Goal: Task Accomplishment & Management: Manage account settings

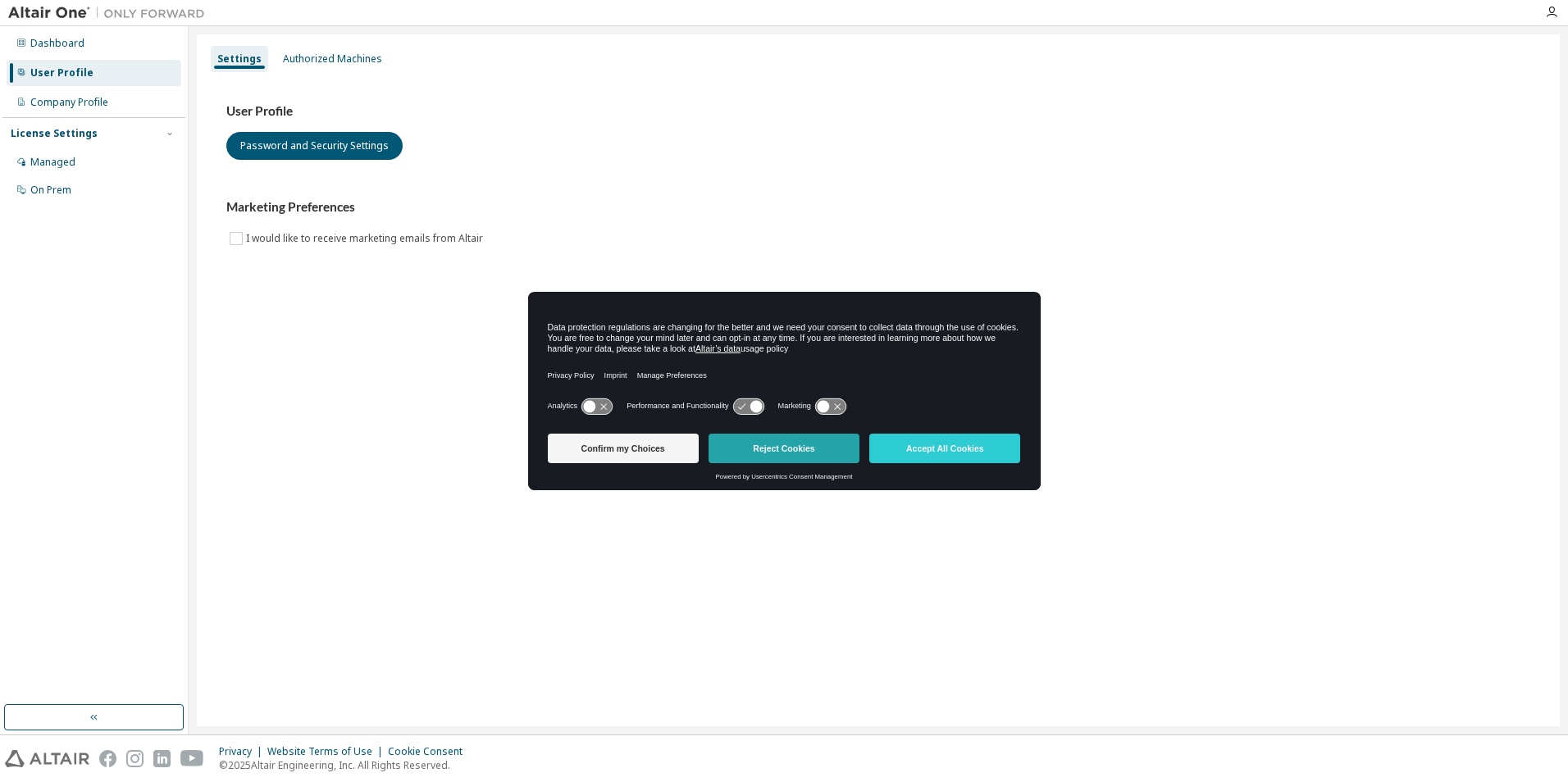
click at [761, 451] on button "Reject Cookies" at bounding box center [784, 448] width 151 height 30
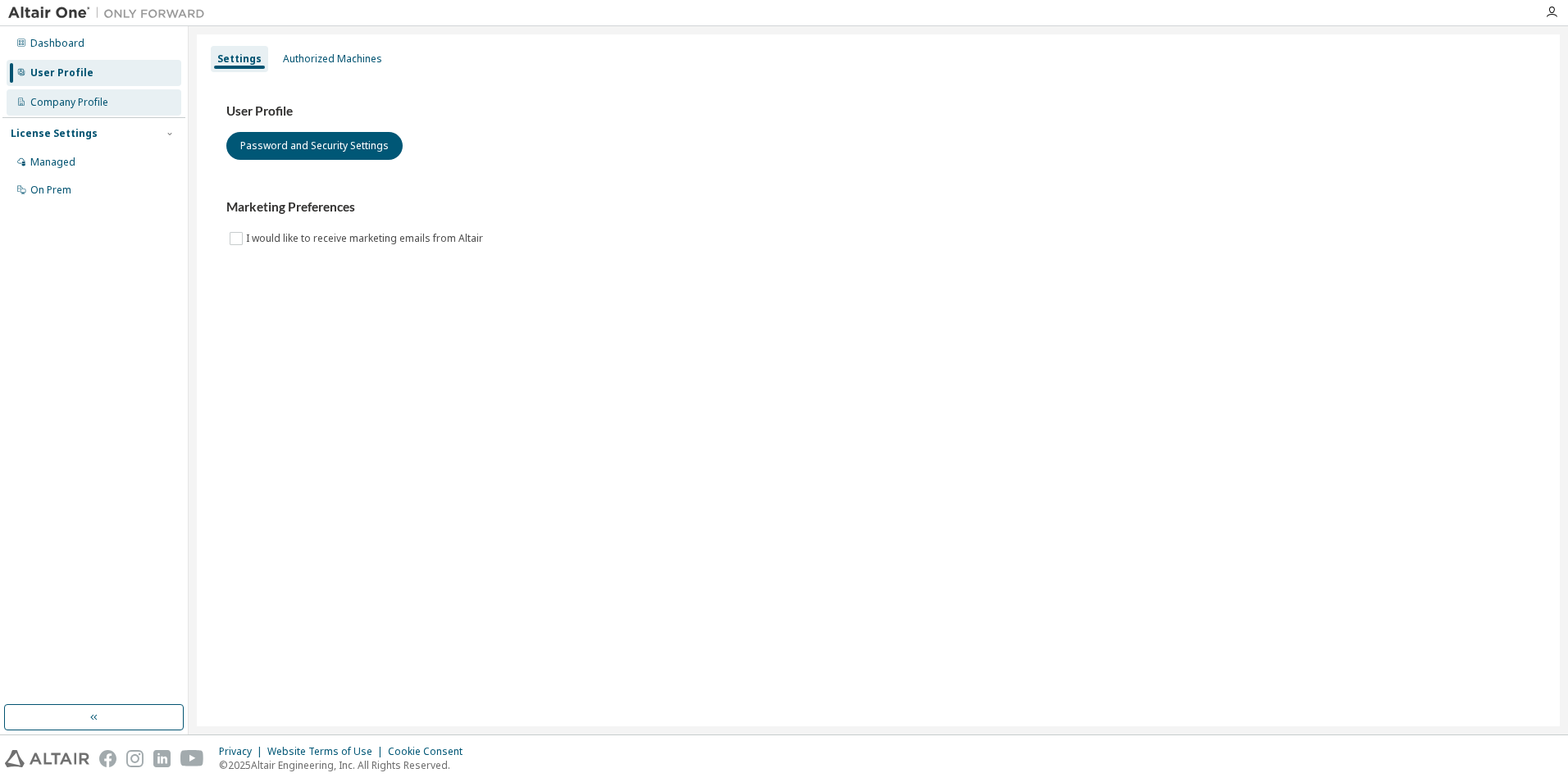
click at [59, 100] on div "Company Profile" at bounding box center [70, 102] width 78 height 13
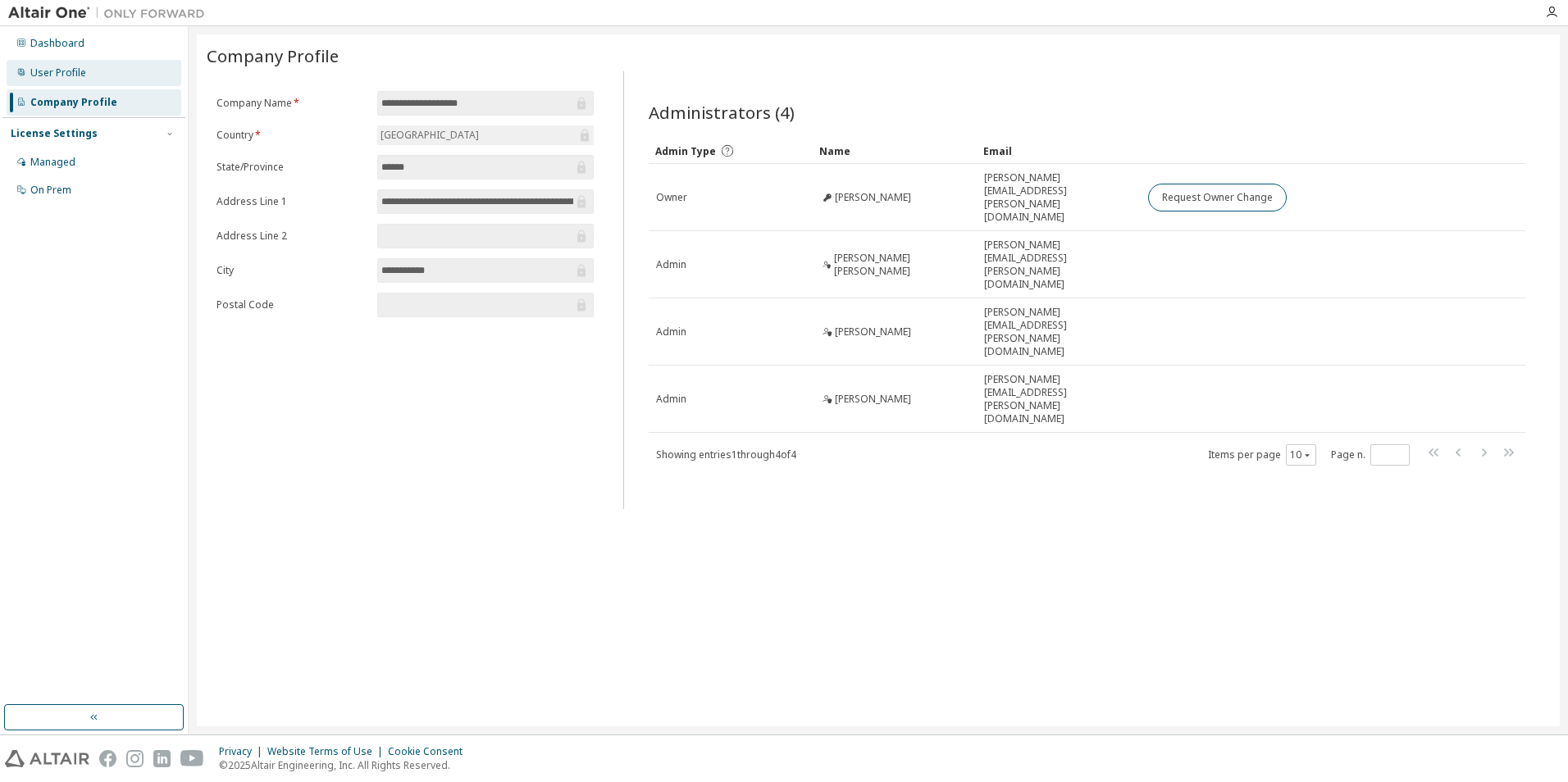
click at [51, 78] on div "User Profile" at bounding box center [58, 72] width 56 height 13
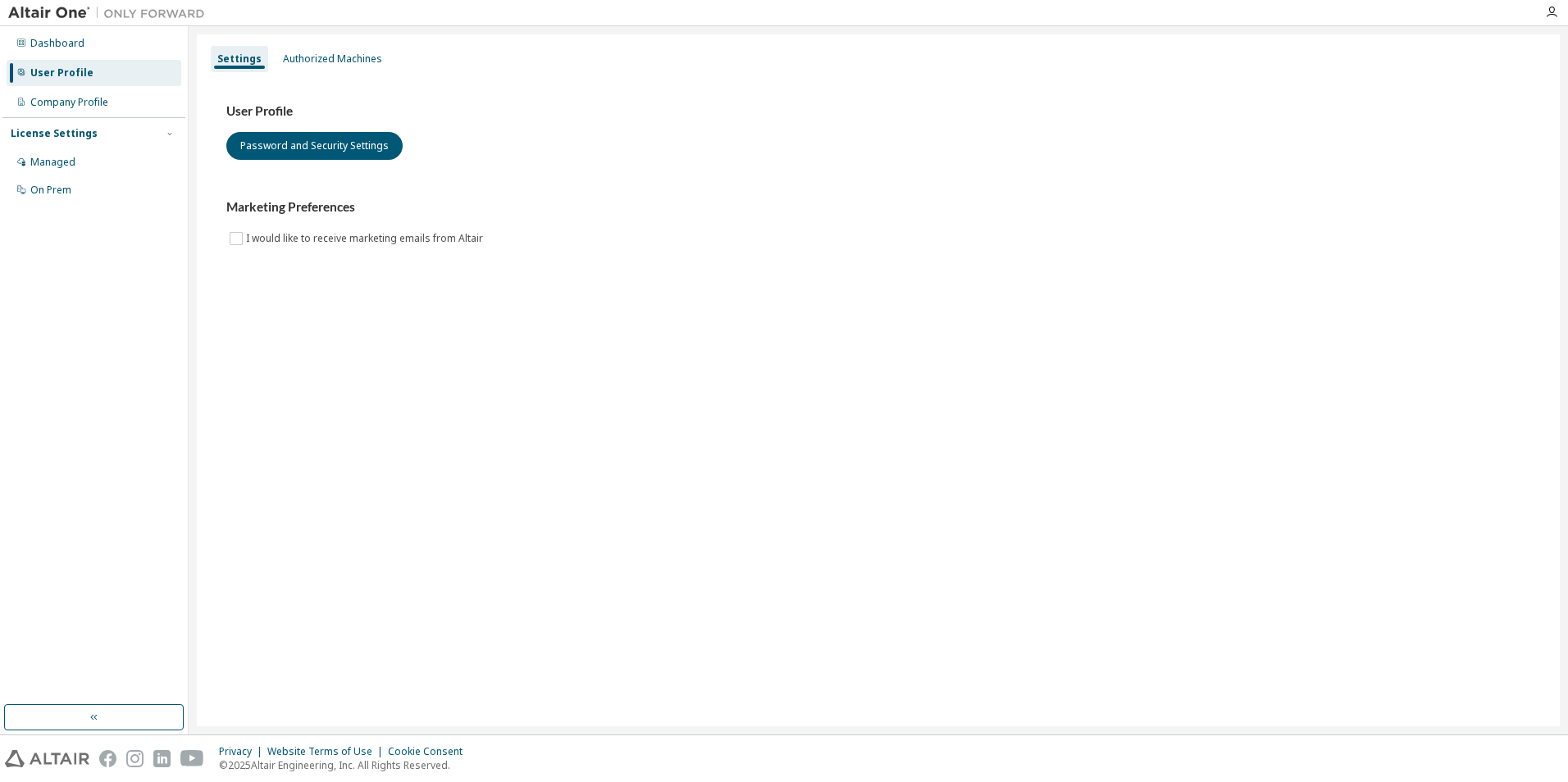
click at [335, 38] on div "Settings Authorized Machines User Profile Password and Security Settings Market…" at bounding box center [878, 380] width 1363 height 692
click at [335, 53] on div "Authorized Machines" at bounding box center [332, 58] width 99 height 13
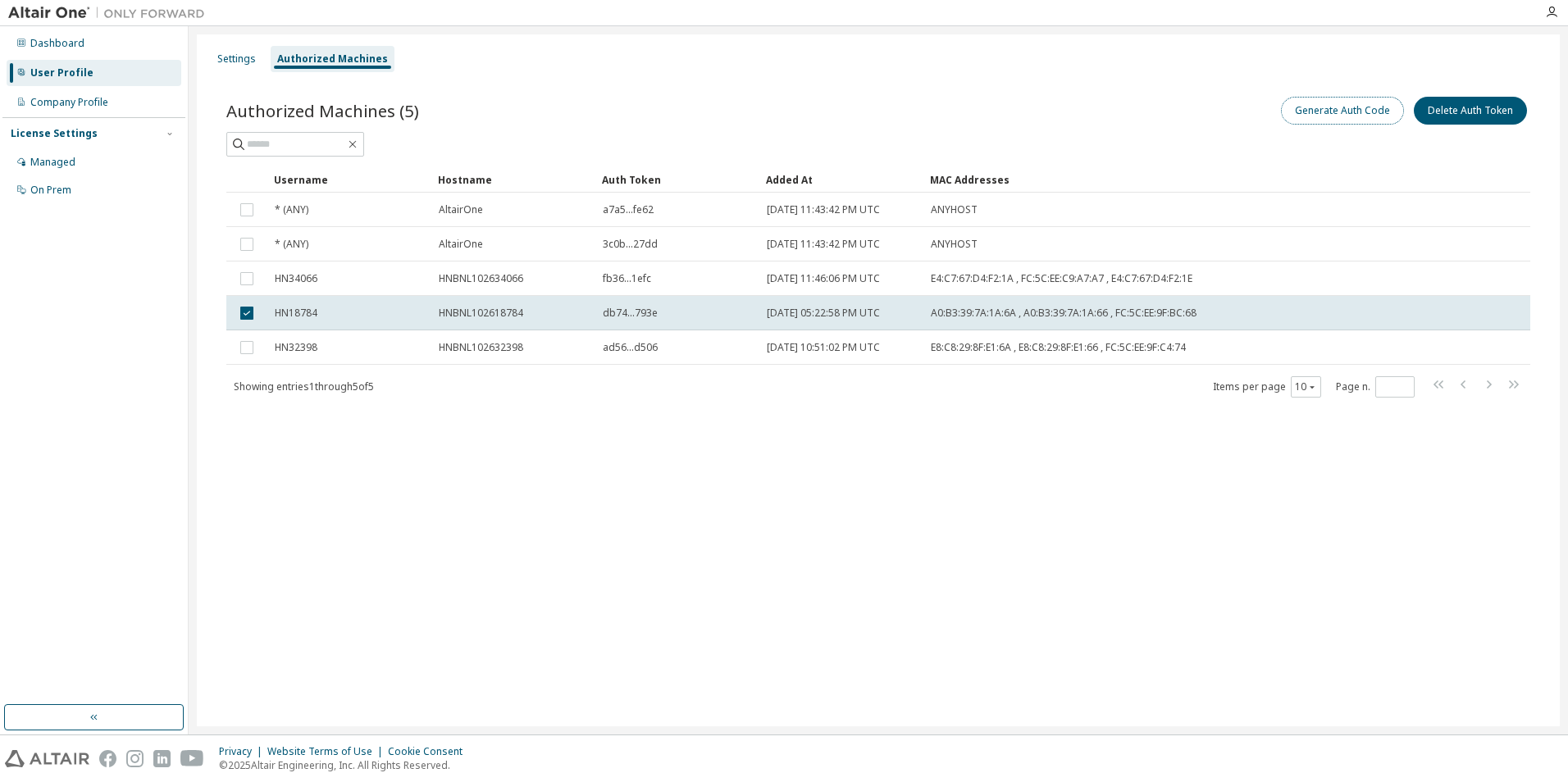
click at [1370, 114] on button "Generate Auth Code" at bounding box center [1343, 110] width 123 height 28
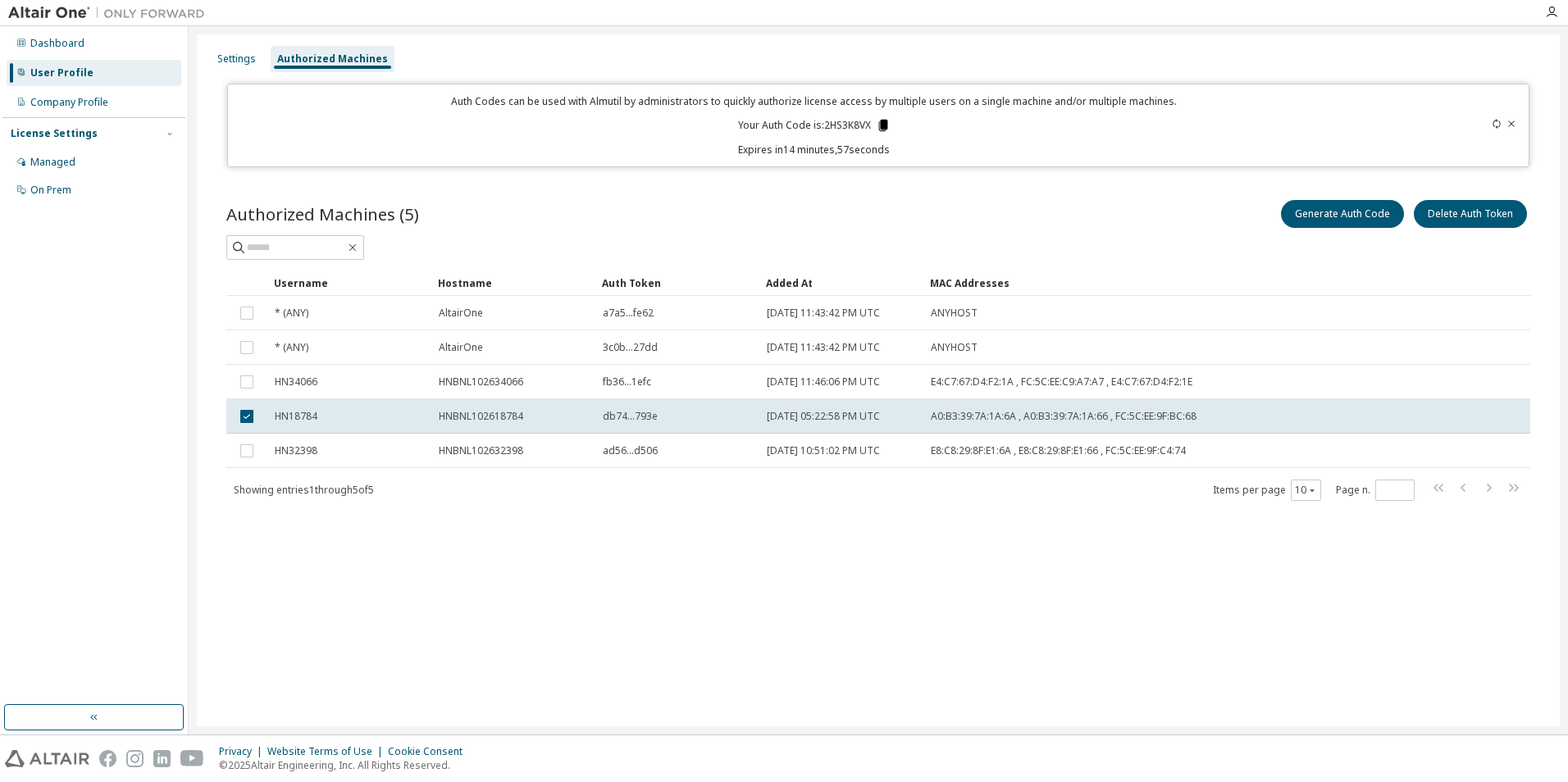
click at [881, 124] on icon at bounding box center [882, 125] width 9 height 12
click at [746, 135] on div "Auth Codes can be used with Almutil by administrators to quickly authorize lice…" at bounding box center [815, 125] width 1154 height 63
click at [51, 49] on div "Dashboard" at bounding box center [58, 43] width 54 height 13
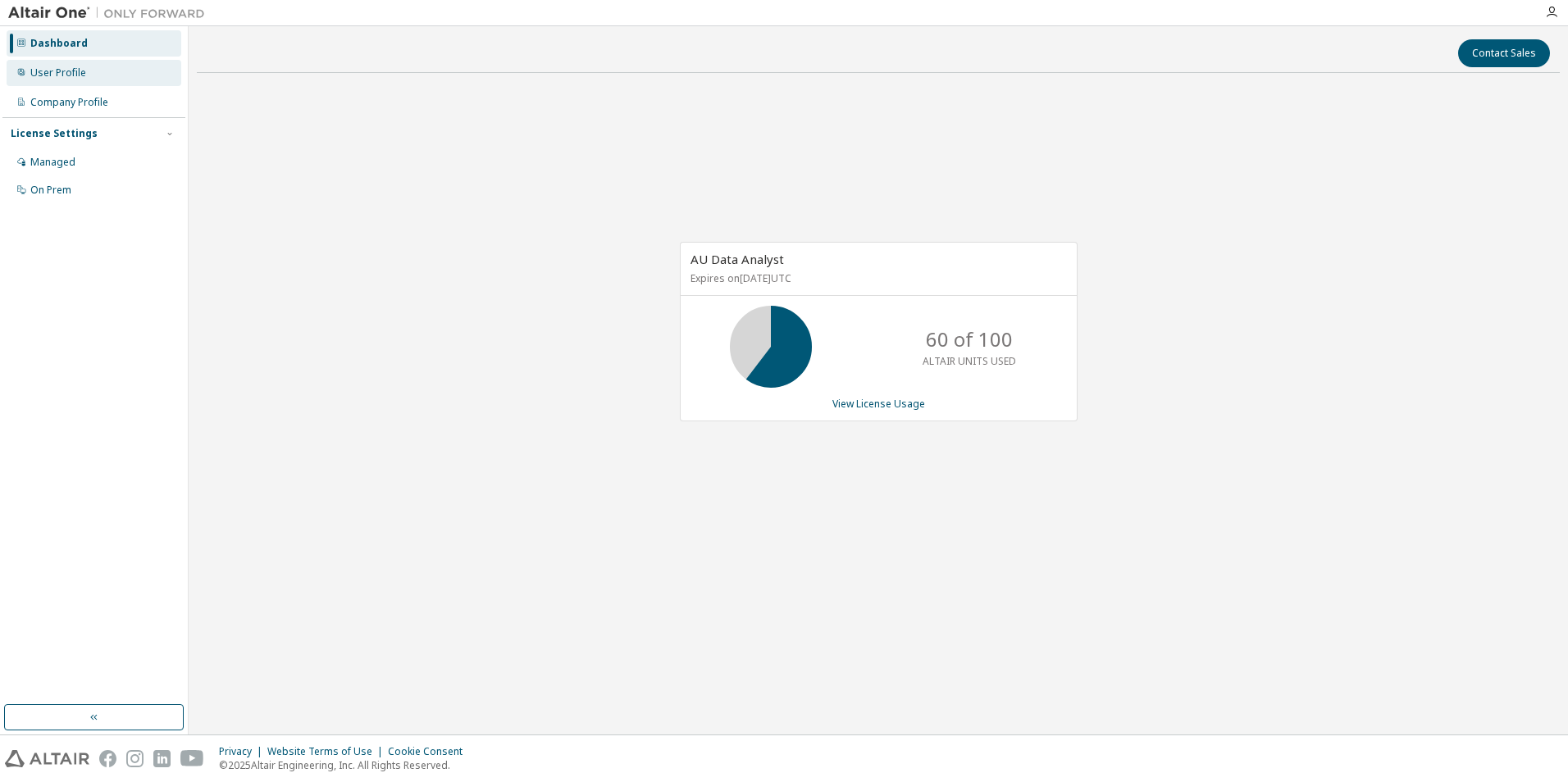
click at [90, 69] on div "User Profile" at bounding box center [94, 73] width 175 height 26
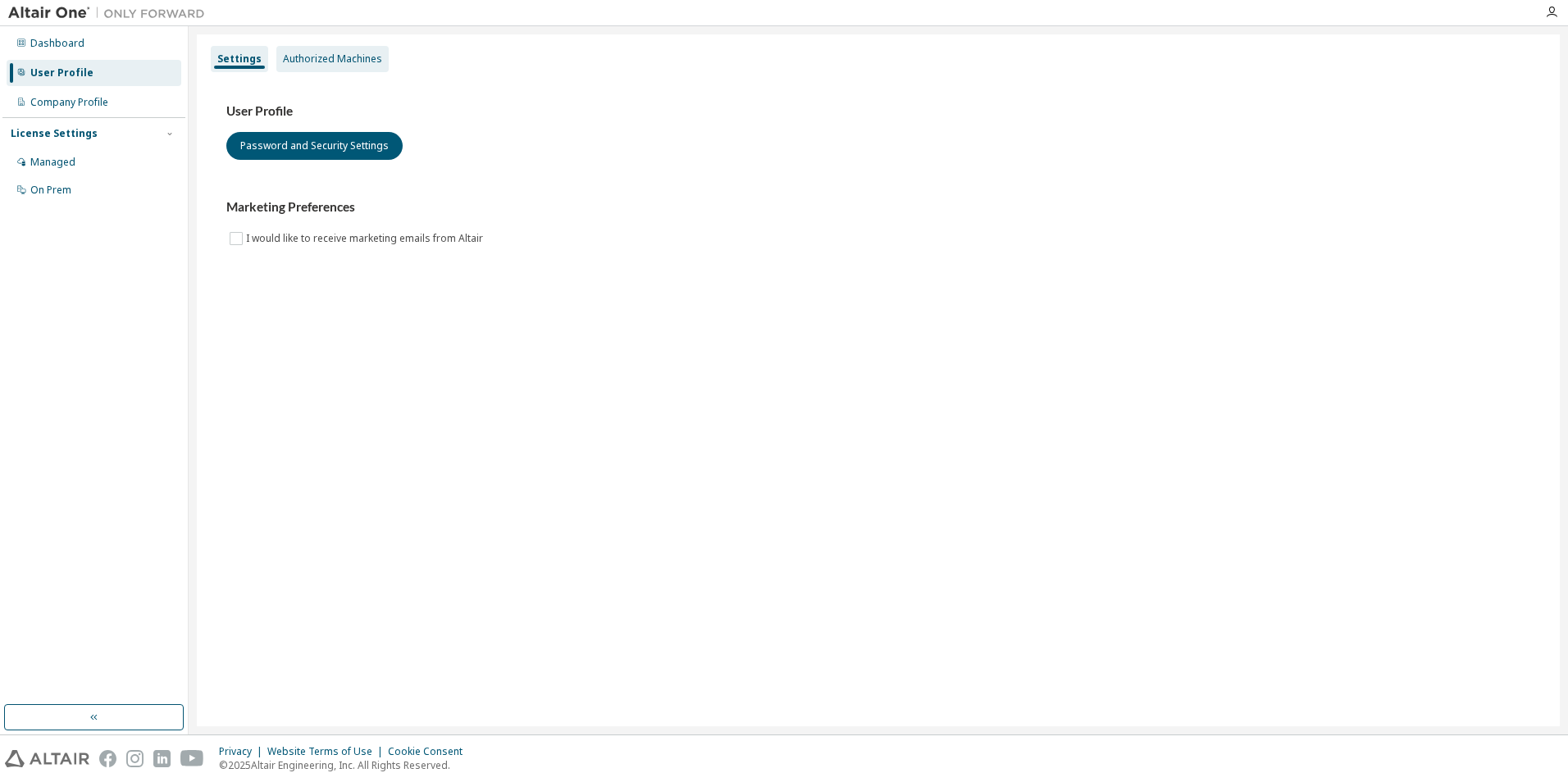
click at [320, 58] on div "Authorized Machines" at bounding box center [332, 58] width 99 height 13
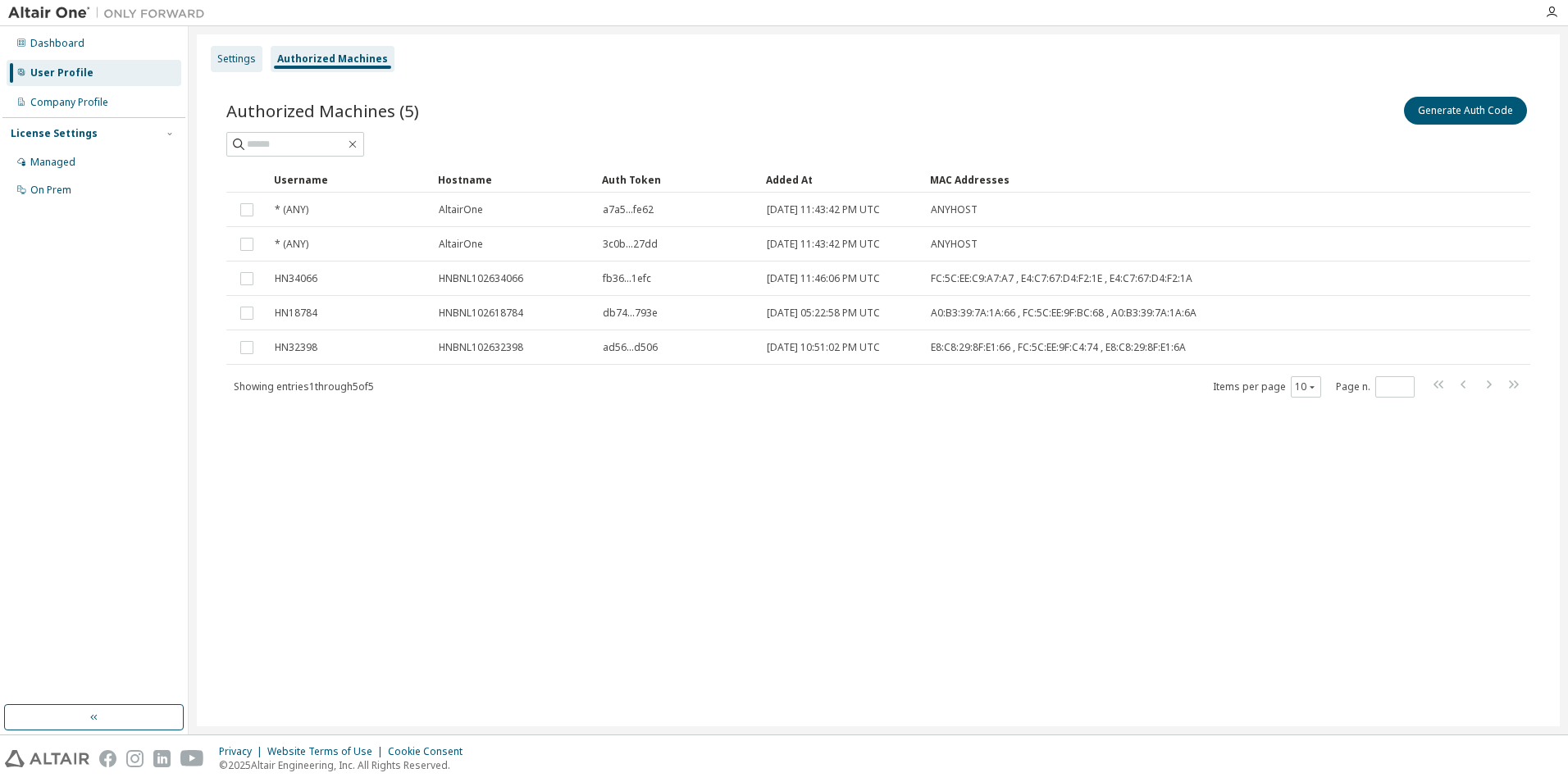
click at [230, 61] on div "Settings" at bounding box center [236, 58] width 38 height 13
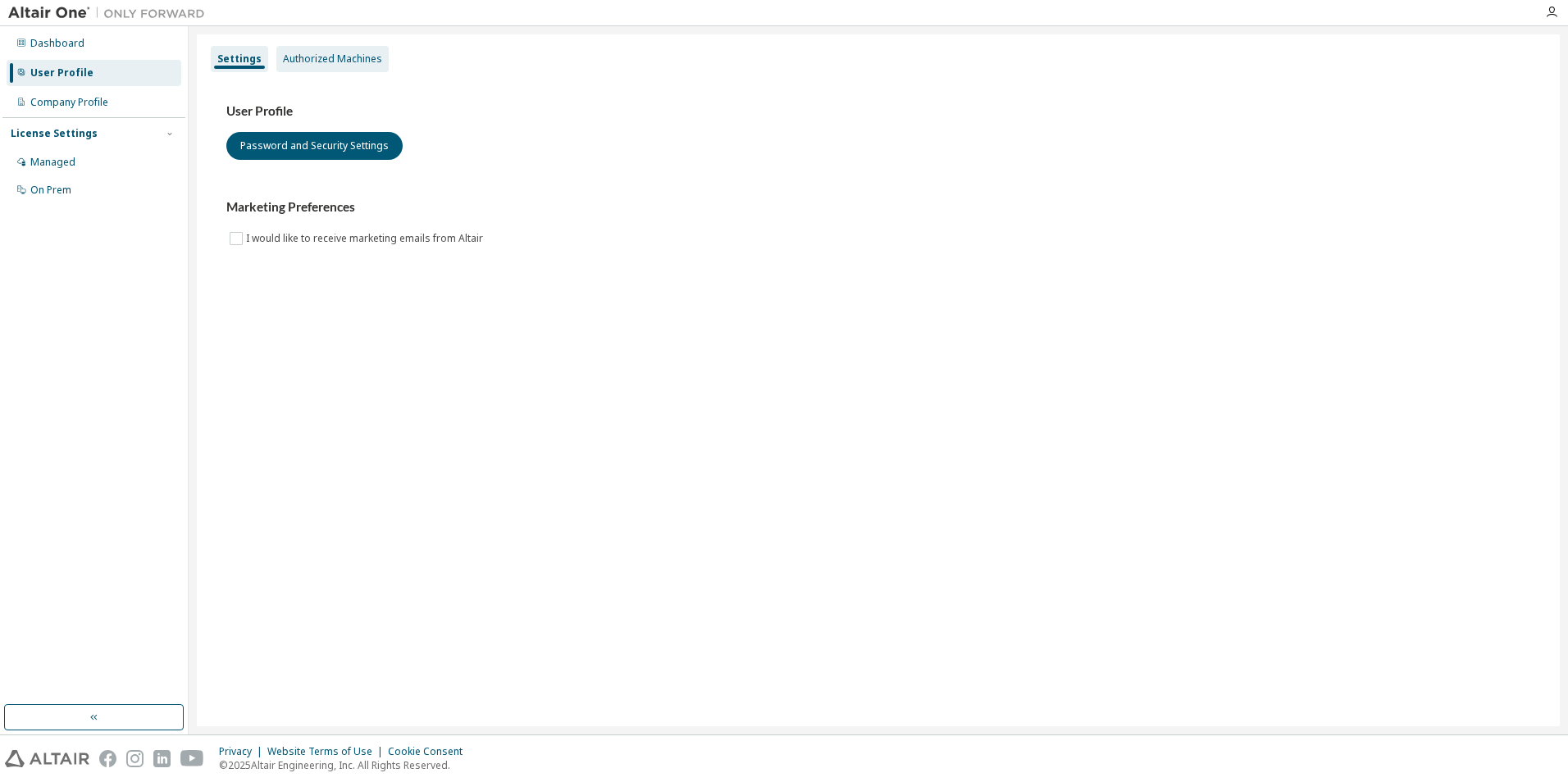
click at [314, 64] on div "Authorized Machines" at bounding box center [332, 58] width 99 height 13
click at [339, 66] on div "Authorized Machines" at bounding box center [332, 58] width 113 height 26
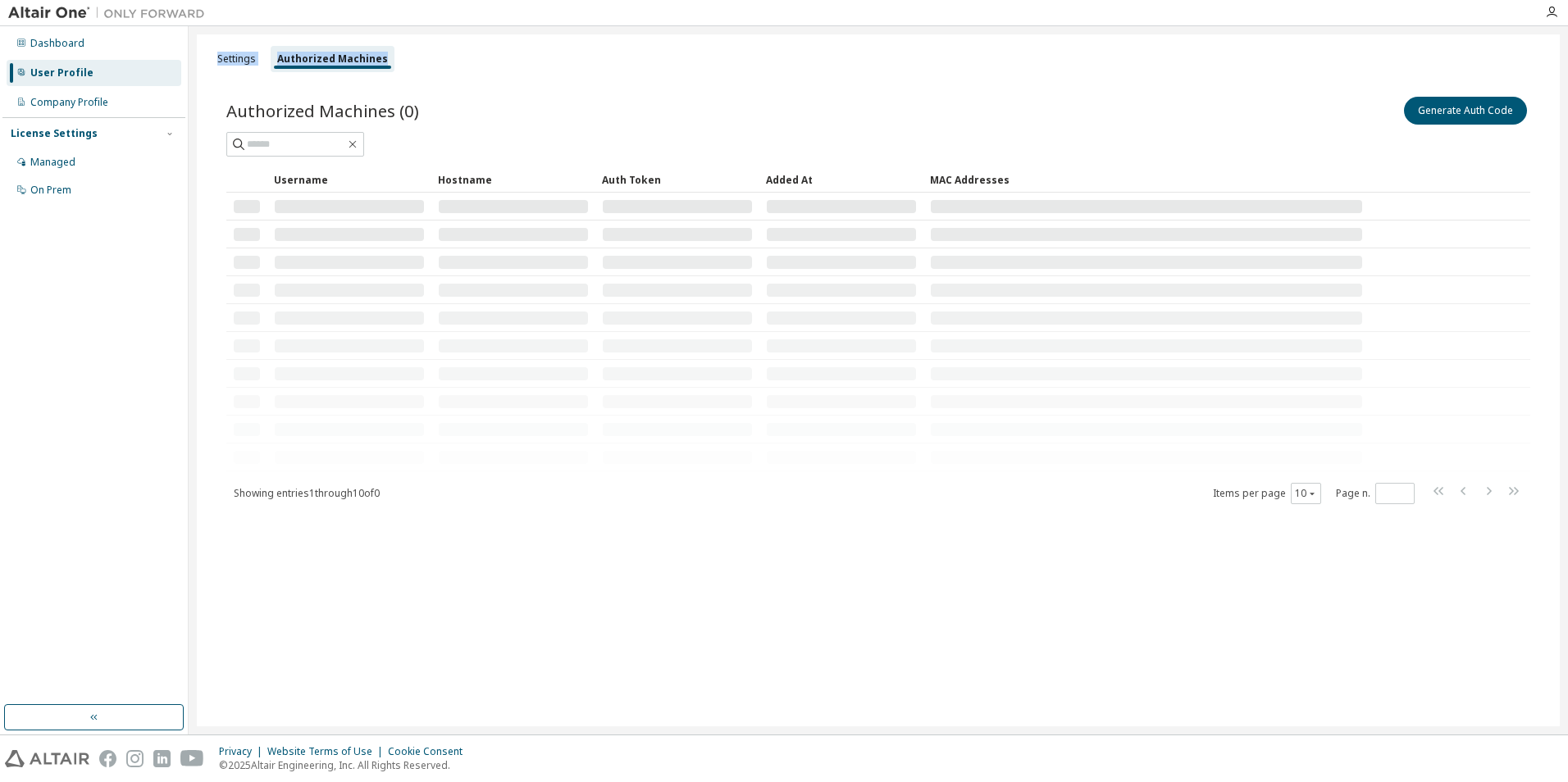
click at [339, 66] on div "Authorized Machines" at bounding box center [332, 58] width 124 height 26
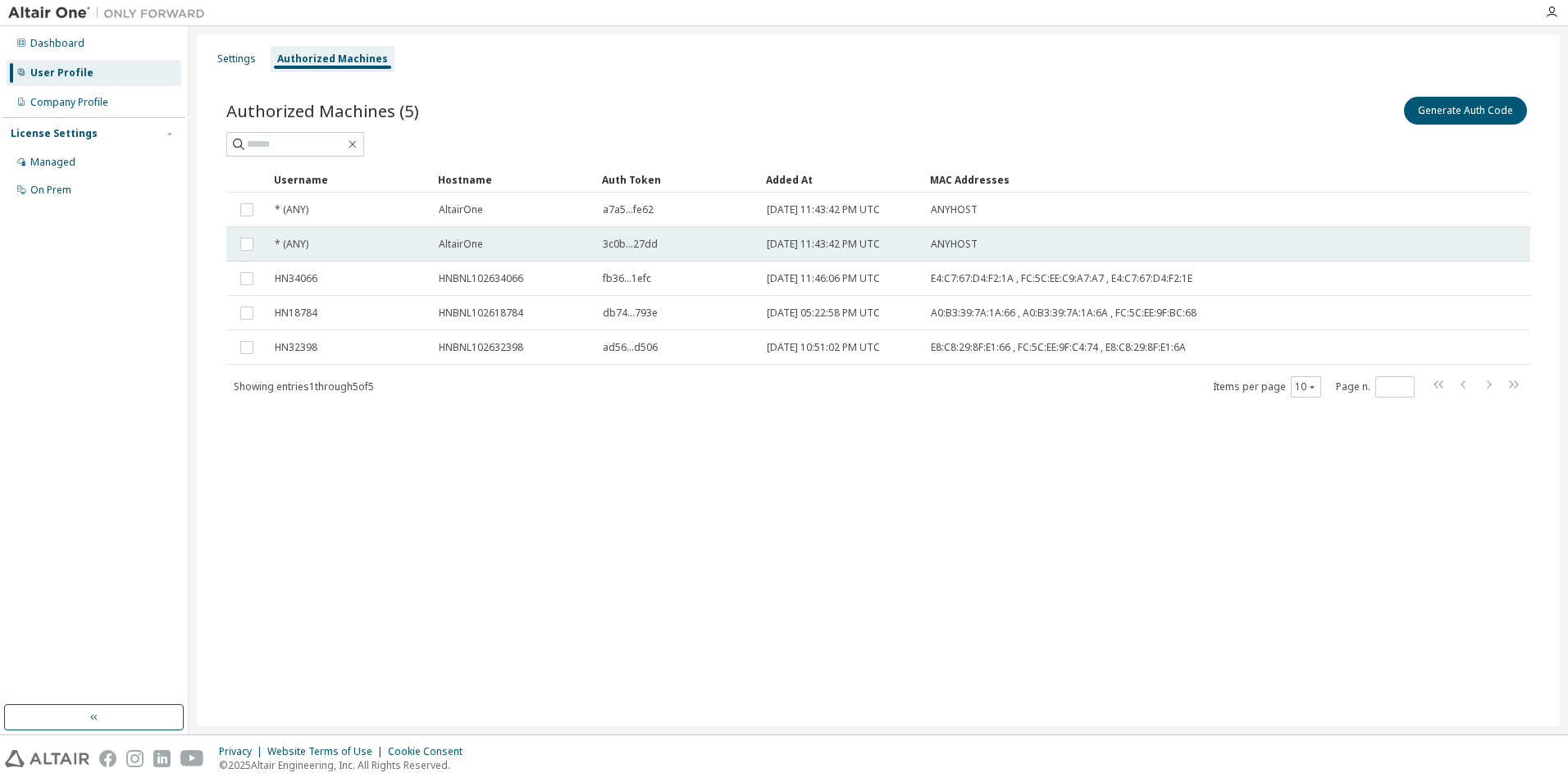
click at [476, 241] on span "AltairOne" at bounding box center [461, 244] width 44 height 13
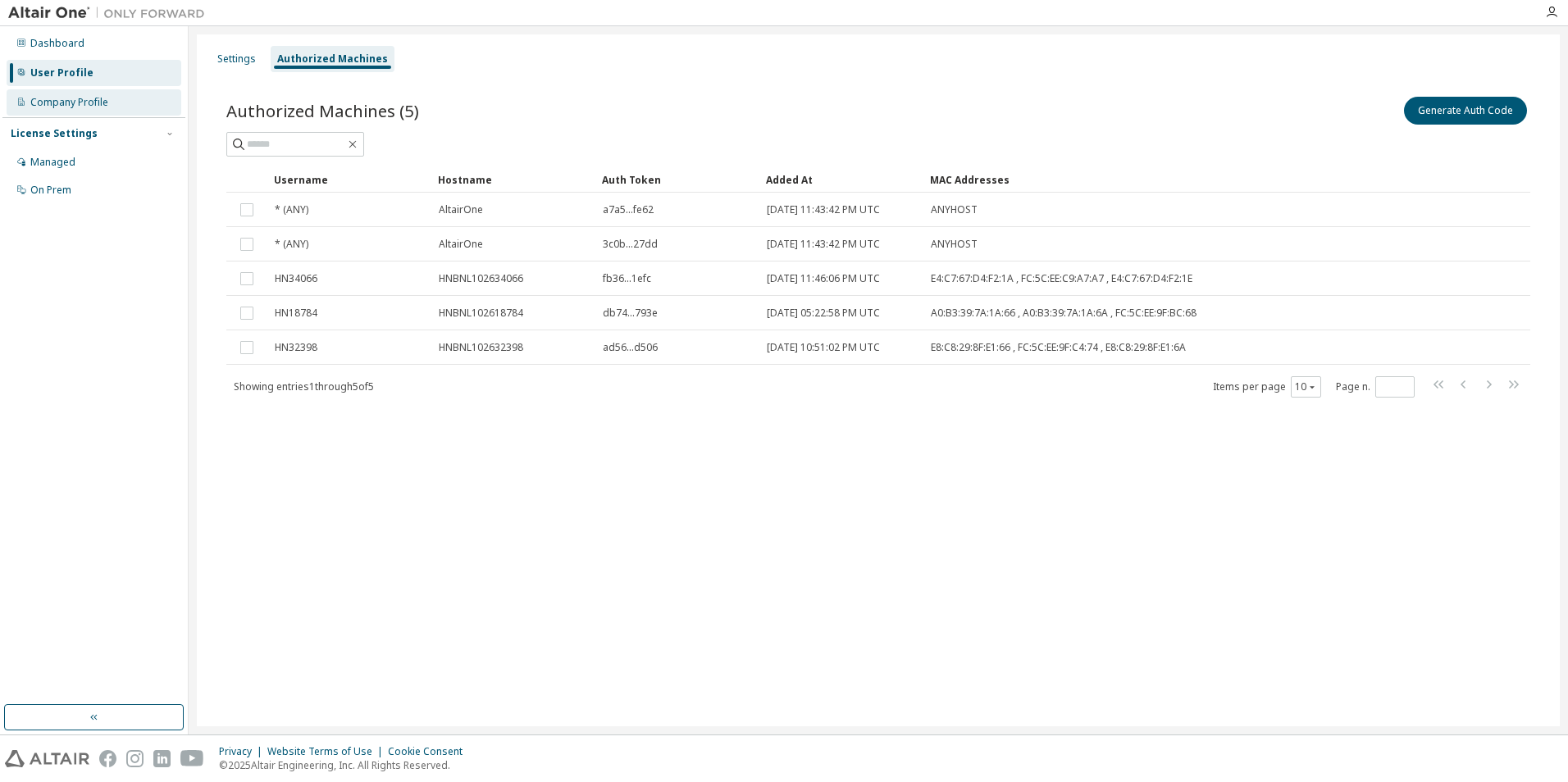
click at [92, 102] on div "Company Profile" at bounding box center [70, 102] width 78 height 13
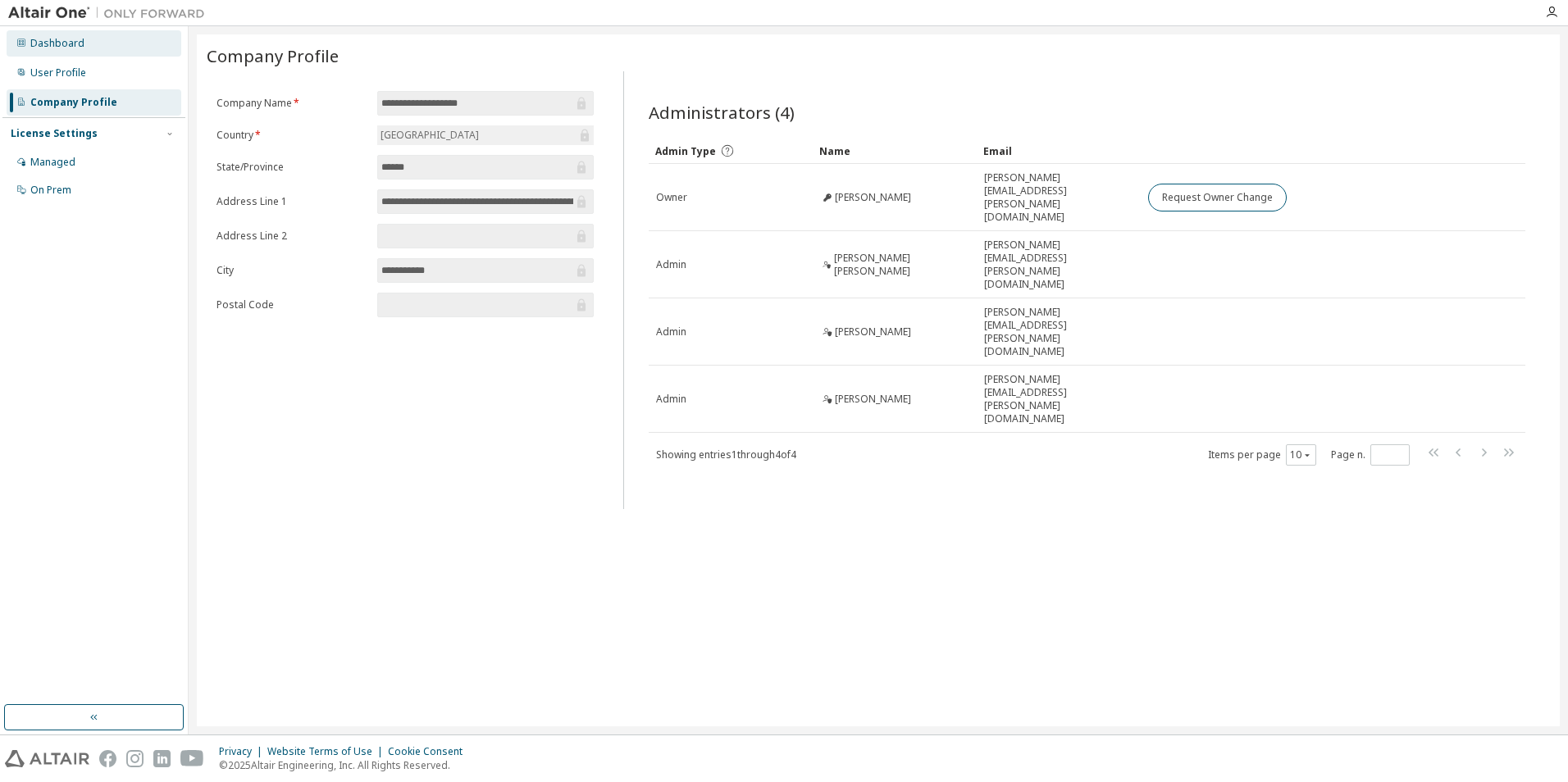
click at [32, 46] on div "Dashboard" at bounding box center [58, 43] width 54 height 13
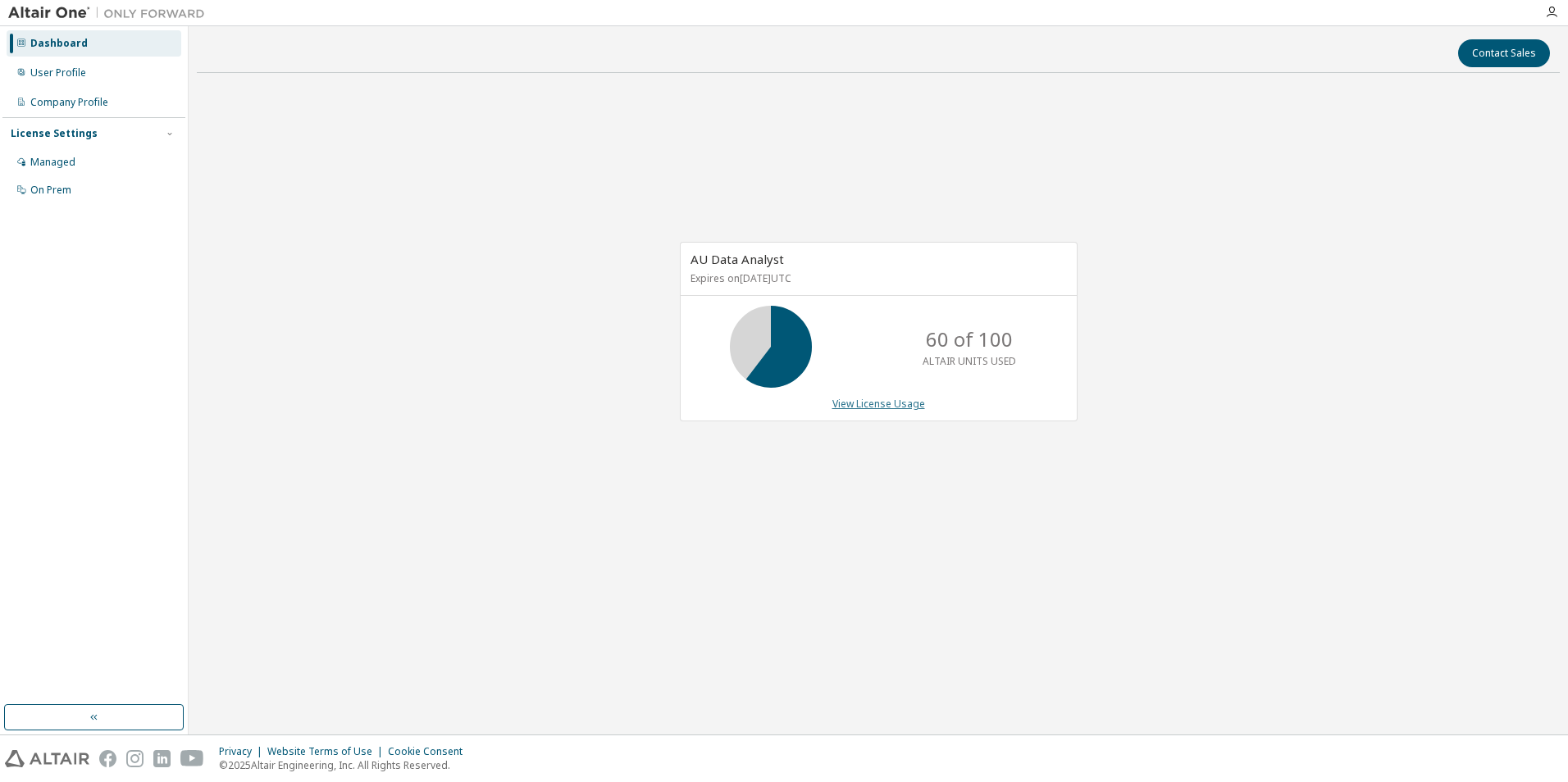
click at [890, 405] on link "View License Usage" at bounding box center [878, 403] width 92 height 14
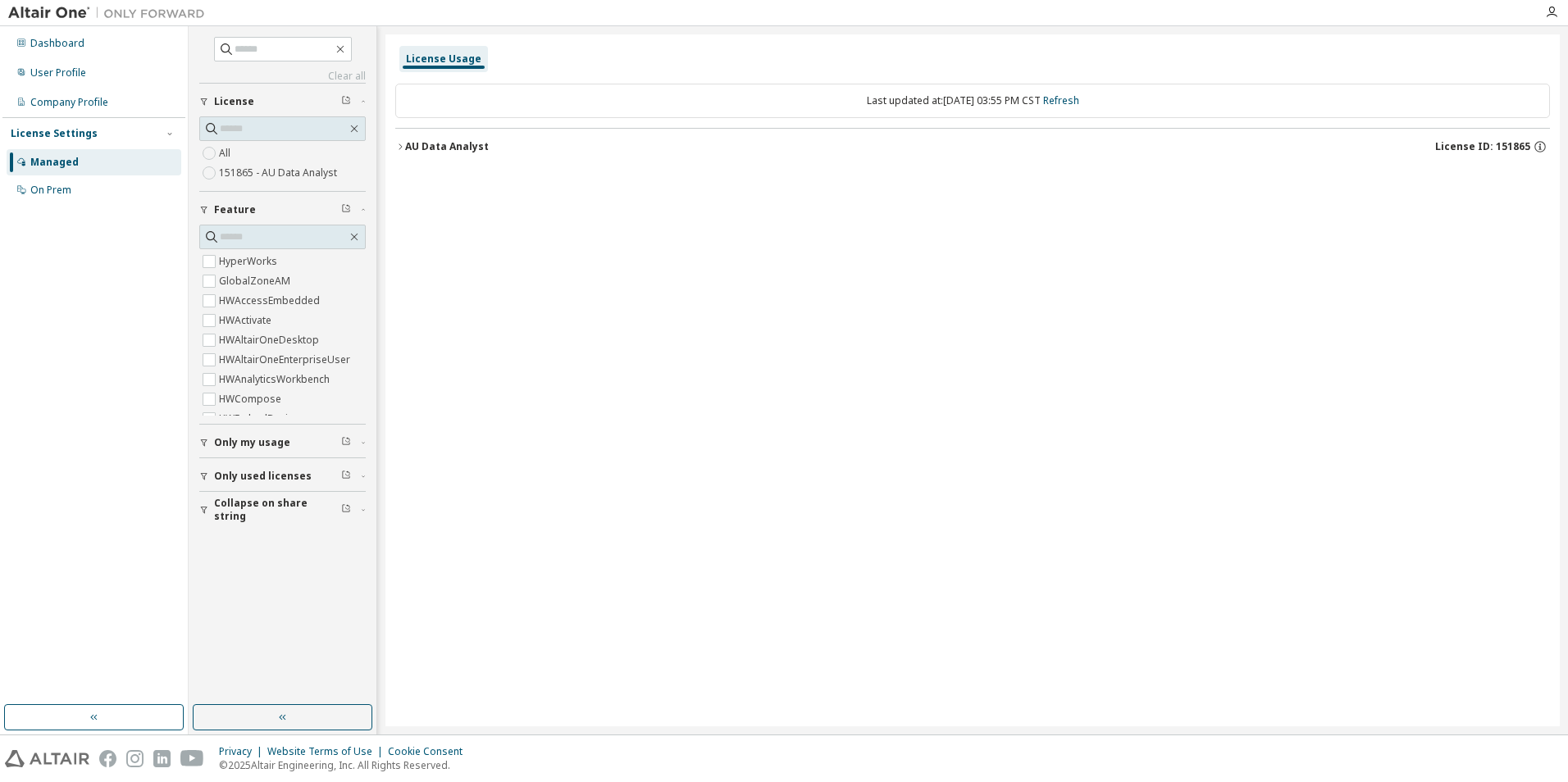
drag, startPoint x: 402, startPoint y: 141, endPoint x: 876, endPoint y: 240, distance: 484.2
drag, startPoint x: 876, startPoint y: 240, endPoint x: 215, endPoint y: 461, distance: 697.0
drag, startPoint x: 215, startPoint y: 461, endPoint x: 492, endPoint y: 546, distance: 289.7
click at [492, 546] on div "License Usage Last updated at: [DATE] 03:55 PM CST Refresh AU Data Analyst Lice…" at bounding box center [973, 380] width 1175 height 692
click at [277, 448] on span "Only my usage" at bounding box center [253, 442] width 76 height 13
